Goal: Information Seeking & Learning: Check status

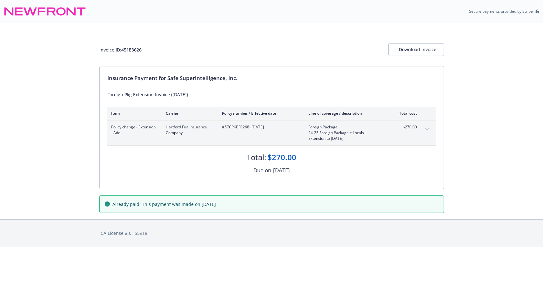
click at [428, 128] on icon "expand content" at bounding box center [427, 129] width 4 height 2
